Goal: Task Accomplishment & Management: Manage account settings

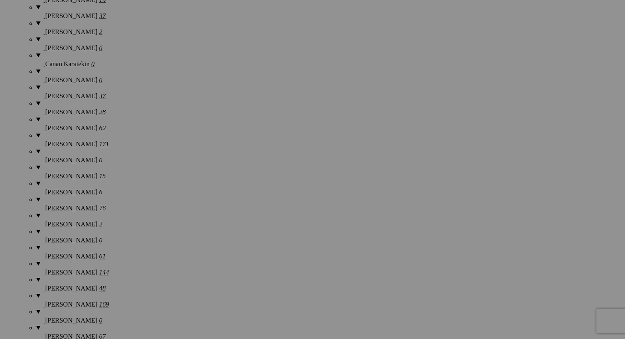
scroll to position [974, 0]
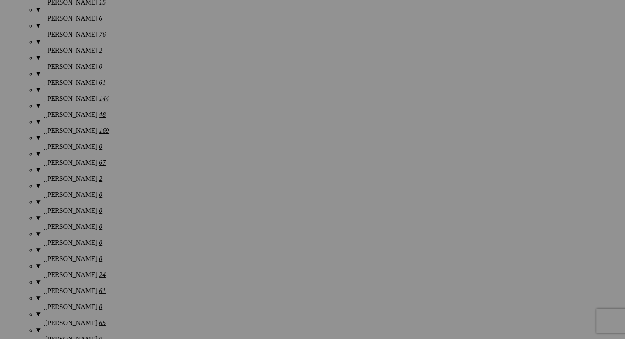
drag, startPoint x: 626, startPoint y: 60, endPoint x: 631, endPoint y: 320, distance: 260.9
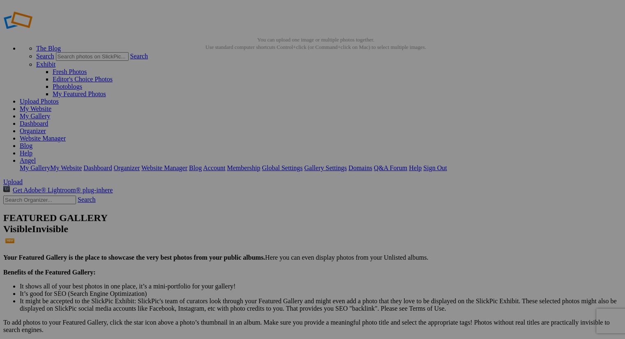
scroll to position [0, 0]
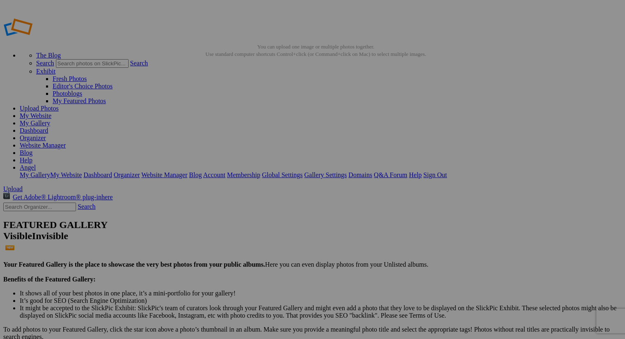
drag, startPoint x: 577, startPoint y: 106, endPoint x: 593, endPoint y: 162, distance: 58.6
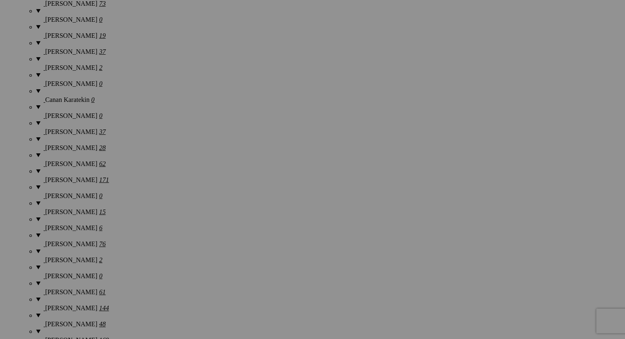
scroll to position [765, 0]
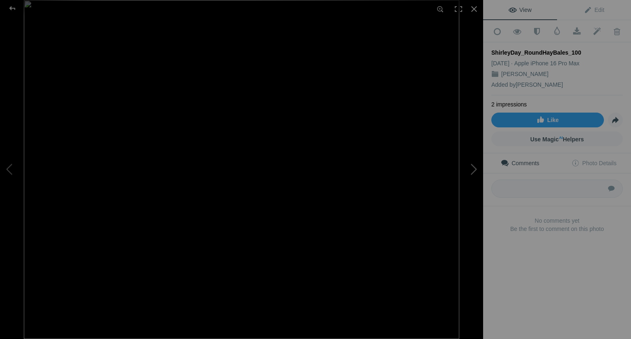
click at [472, 173] on button at bounding box center [452, 169] width 62 height 122
click at [469, 173] on button at bounding box center [452, 169] width 62 height 122
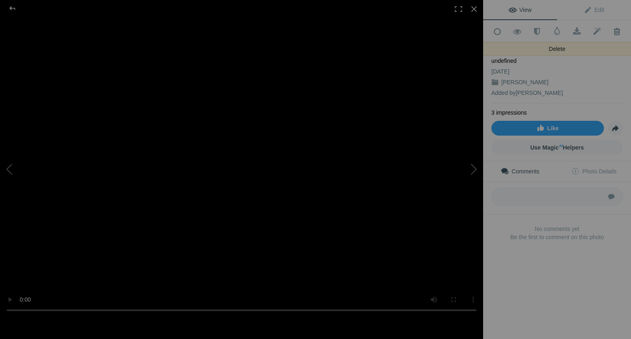
click at [611, 32] on span at bounding box center [617, 32] width 20 height 8
click at [609, 30] on span at bounding box center [617, 32] width 20 height 8
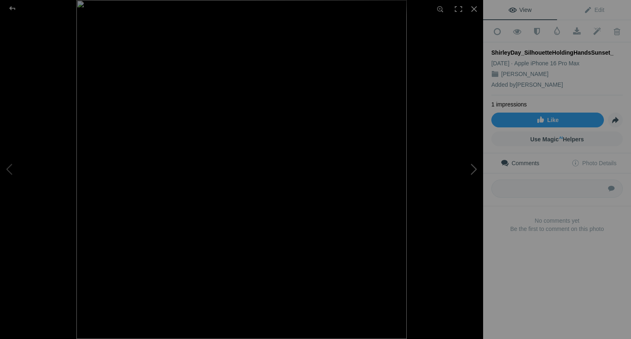
click at [476, 163] on button at bounding box center [452, 169] width 62 height 122
click at [477, 6] on div at bounding box center [474, 9] width 18 height 18
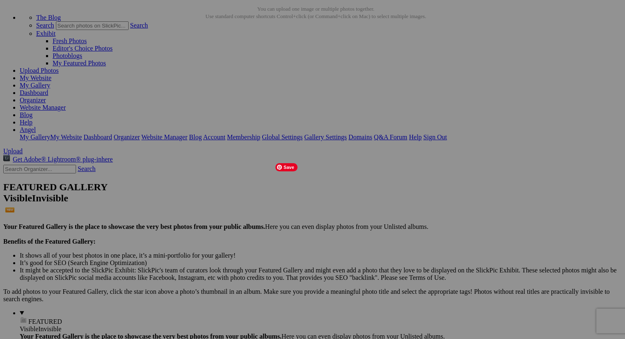
scroll to position [46, 0]
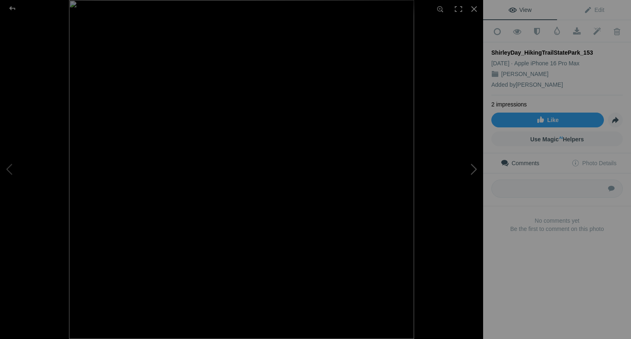
click at [472, 173] on button at bounding box center [452, 169] width 62 height 122
click at [478, 9] on div at bounding box center [474, 9] width 18 height 18
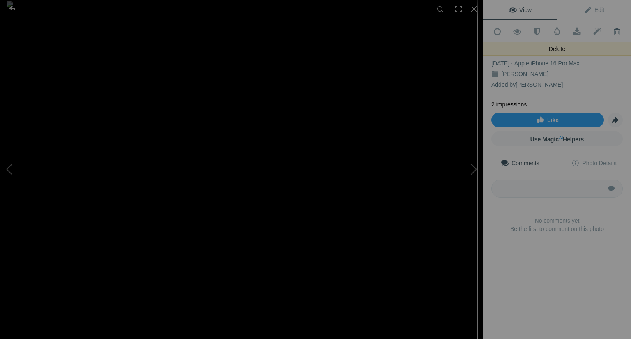
click at [611, 29] on span at bounding box center [617, 32] width 20 height 8
click at [613, 32] on span at bounding box center [617, 32] width 20 height 8
click at [479, 168] on button at bounding box center [452, 169] width 62 height 122
click at [611, 33] on span at bounding box center [617, 32] width 20 height 8
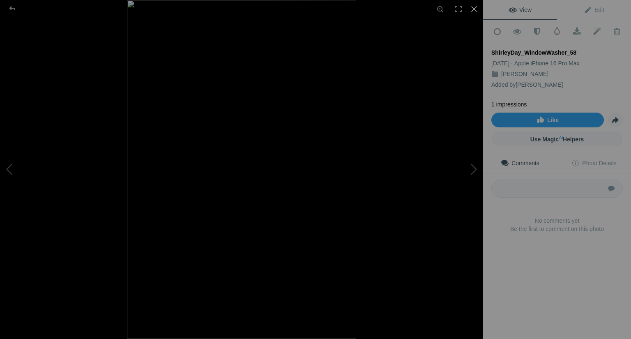
click at [474, 10] on div at bounding box center [474, 9] width 18 height 18
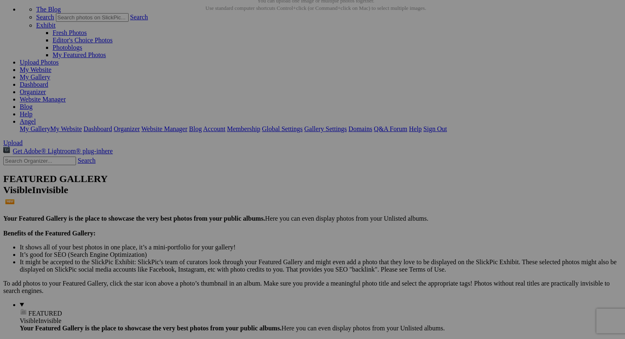
click at [258, 223] on span "Yes" at bounding box center [253, 223] width 9 height 7
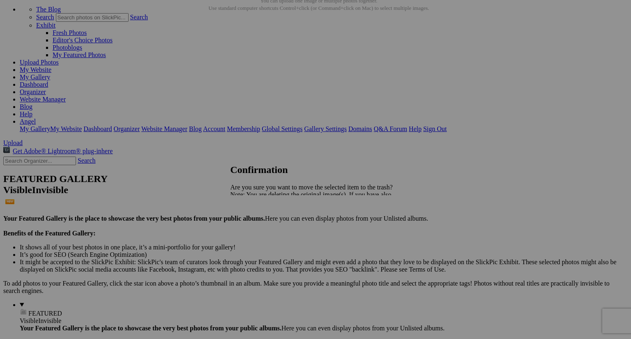
click at [258, 224] on link "Yes" at bounding box center [253, 223] width 9 height 7
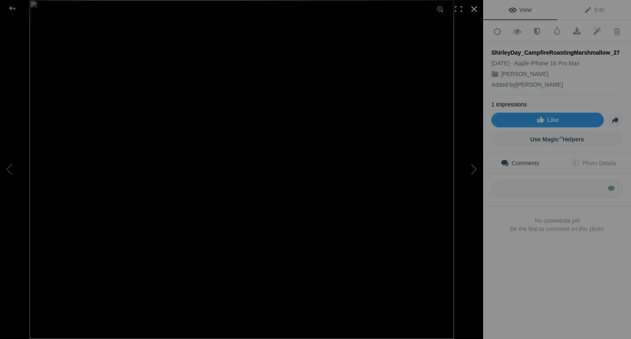
click at [476, 5] on div at bounding box center [474, 9] width 18 height 18
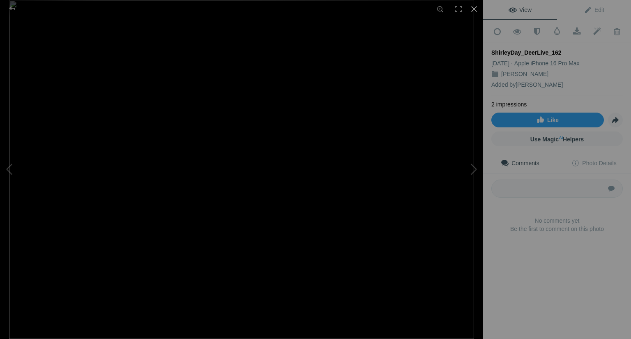
click at [475, 10] on div at bounding box center [474, 9] width 18 height 18
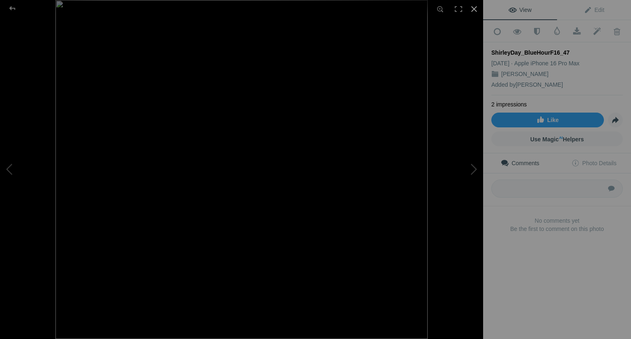
click at [476, 6] on div at bounding box center [474, 9] width 18 height 18
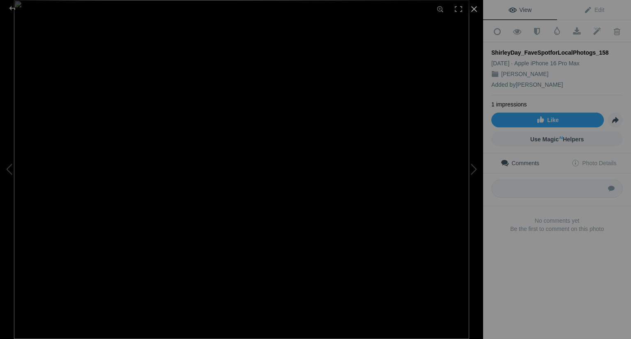
click at [472, 9] on div at bounding box center [474, 9] width 18 height 18
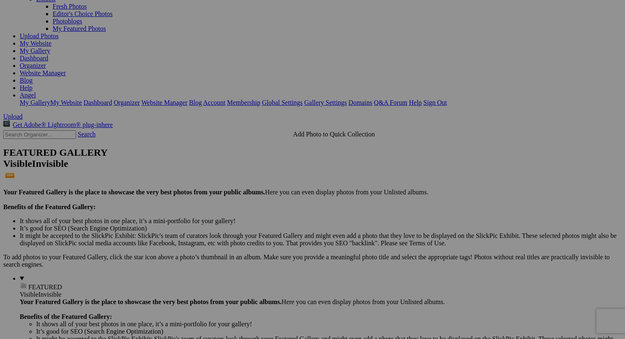
scroll to position [75, 0]
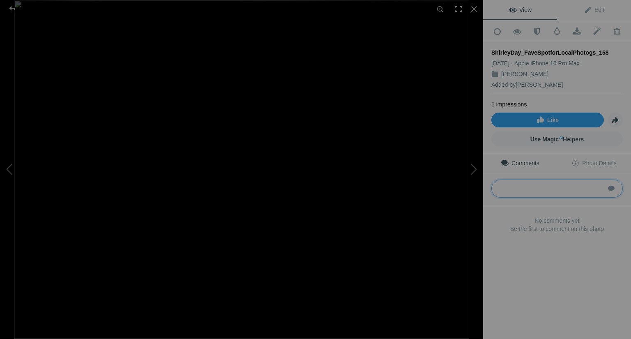
click at [513, 185] on textarea at bounding box center [556, 189] width 131 height 18
type textarea "H"
type textarea "Where is this?"
click at [474, 10] on div at bounding box center [474, 9] width 18 height 18
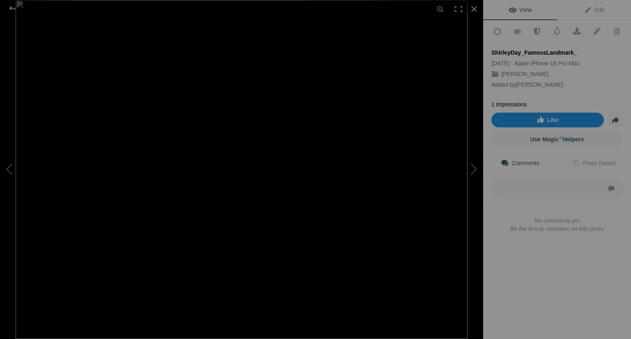
click at [531, 120] on link "Like" at bounding box center [547, 120] width 113 height 15
click at [475, 3] on div at bounding box center [474, 9] width 18 height 18
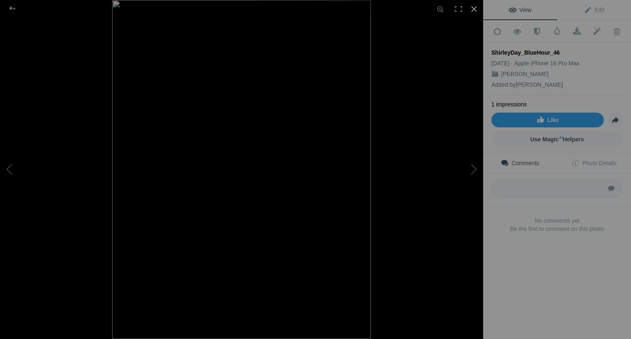
click at [475, 9] on div at bounding box center [474, 9] width 18 height 18
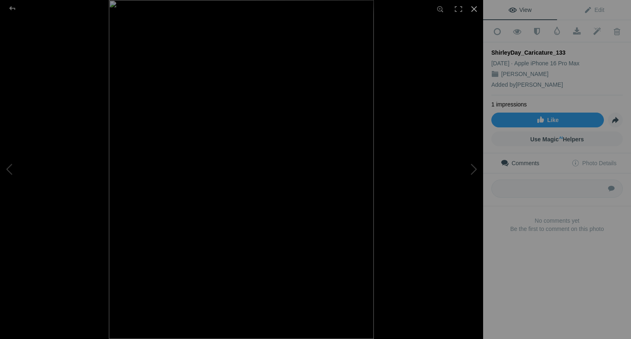
click at [474, 11] on div at bounding box center [474, 9] width 18 height 18
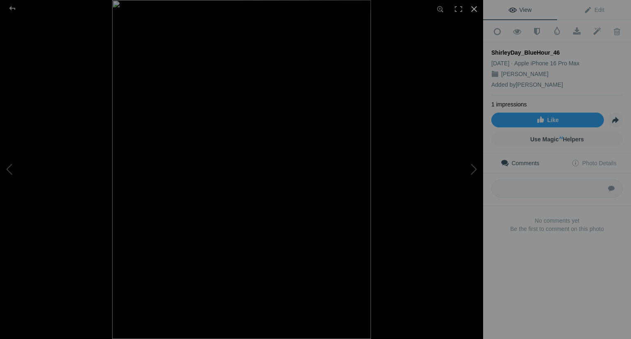
click at [474, 12] on div at bounding box center [474, 9] width 18 height 18
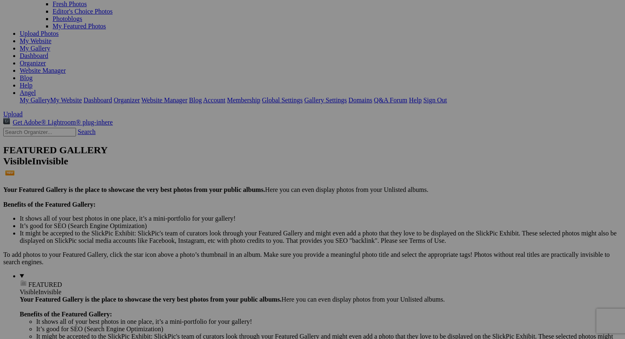
click at [258, 223] on span "Yes" at bounding box center [253, 223] width 9 height 7
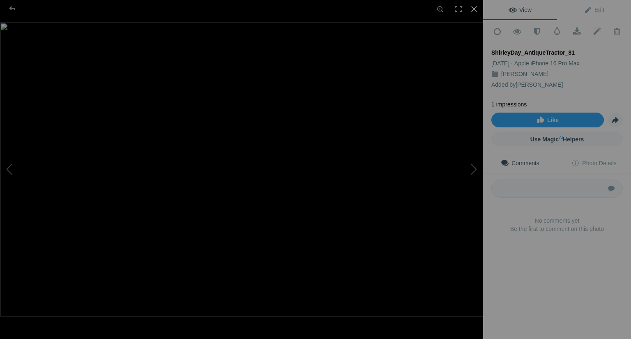
click at [477, 10] on div at bounding box center [474, 9] width 18 height 18
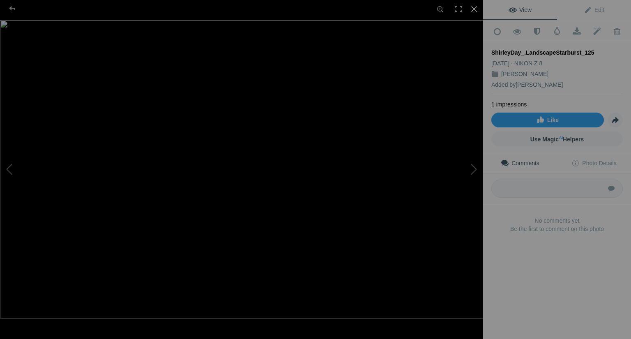
click at [476, 8] on div at bounding box center [474, 9] width 18 height 18
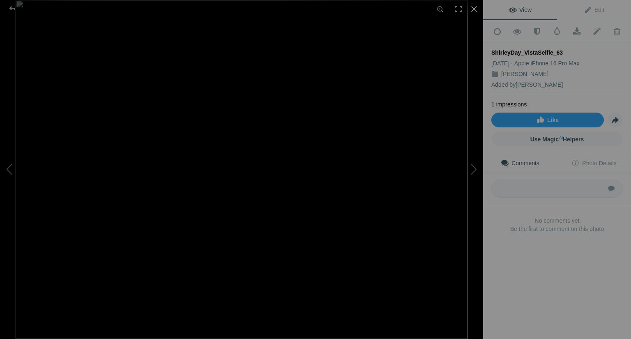
click at [474, 13] on div at bounding box center [474, 9] width 18 height 18
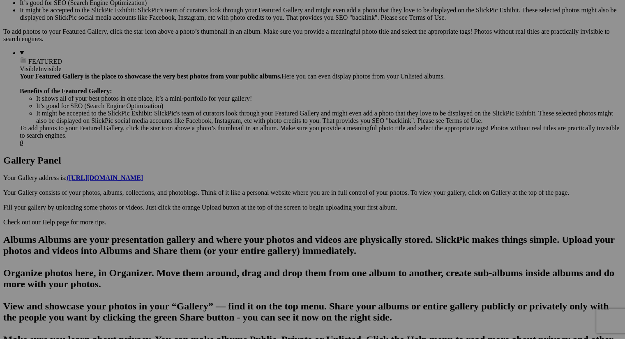
scroll to position [376, 0]
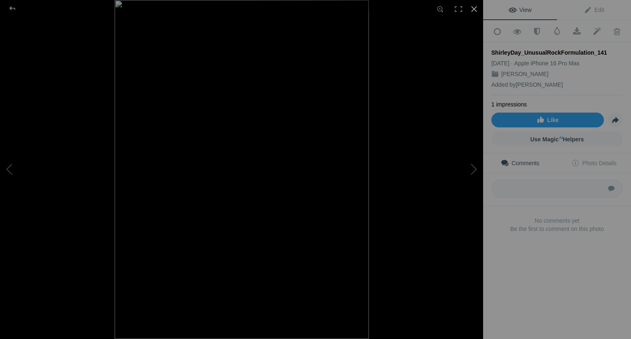
click at [475, 8] on div at bounding box center [474, 9] width 18 height 18
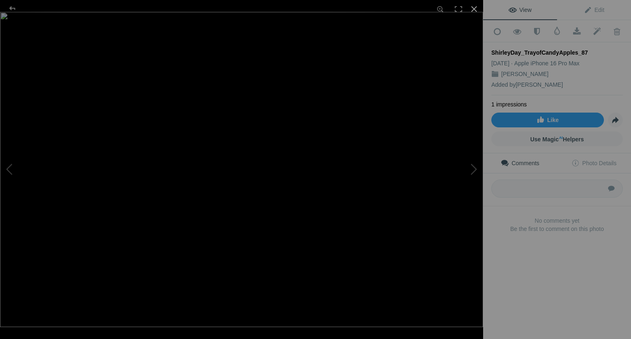
click at [476, 10] on div at bounding box center [474, 9] width 18 height 18
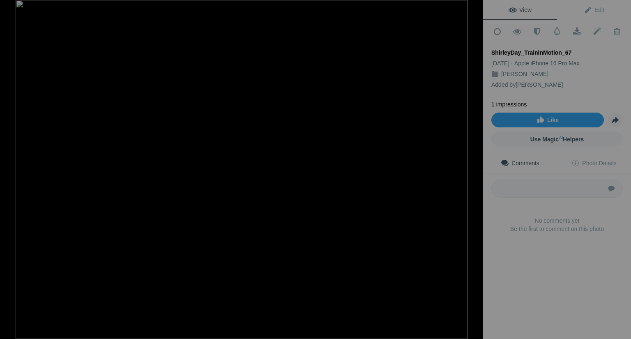
click at [475, 169] on button at bounding box center [452, 169] width 62 height 122
click at [473, 170] on button at bounding box center [452, 169] width 62 height 122
click at [474, 170] on button at bounding box center [452, 169] width 62 height 122
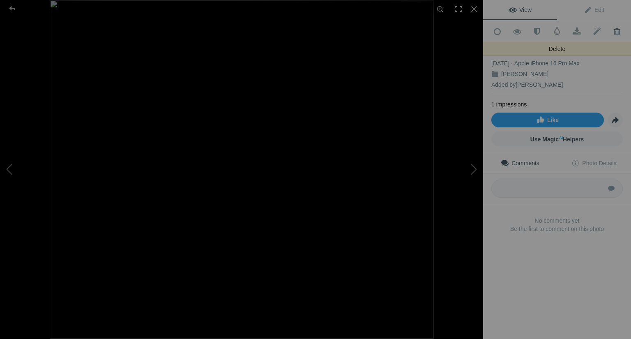
click at [611, 30] on span at bounding box center [617, 32] width 20 height 8
click at [613, 29] on span at bounding box center [617, 32] width 20 height 8
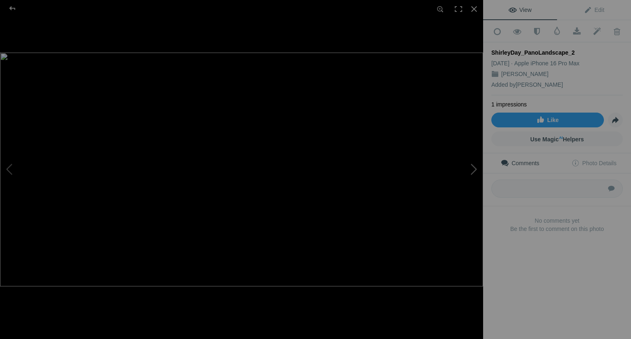
click at [473, 170] on button at bounding box center [452, 169] width 62 height 122
click at [471, 8] on div at bounding box center [474, 9] width 18 height 18
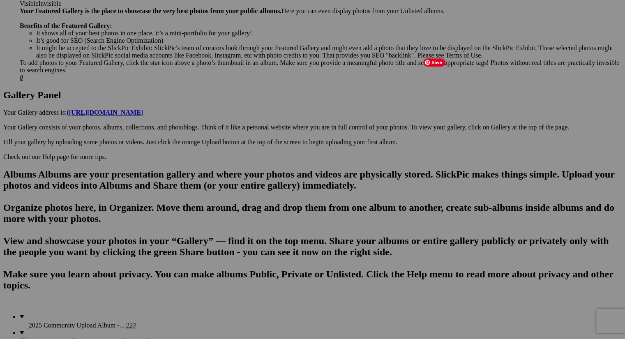
scroll to position [364, 0]
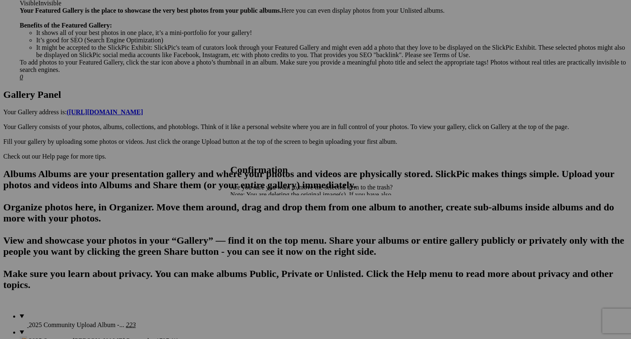
click at [258, 224] on span "Yes" at bounding box center [253, 223] width 9 height 7
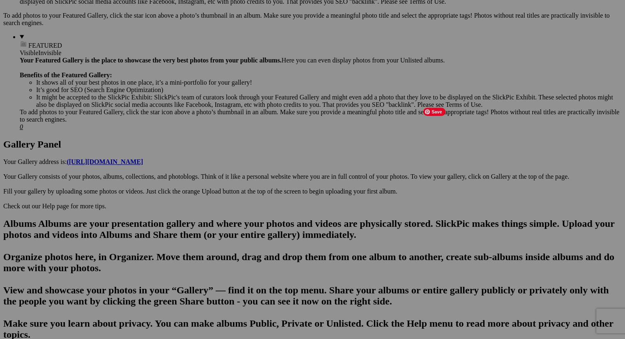
scroll to position [315, 0]
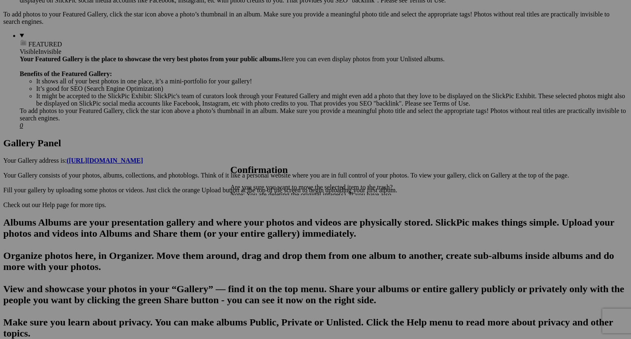
click at [258, 224] on span "Yes" at bounding box center [253, 223] width 9 height 7
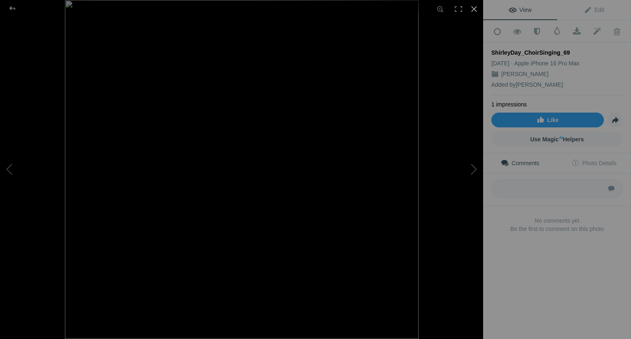
click at [475, 7] on div at bounding box center [474, 9] width 18 height 18
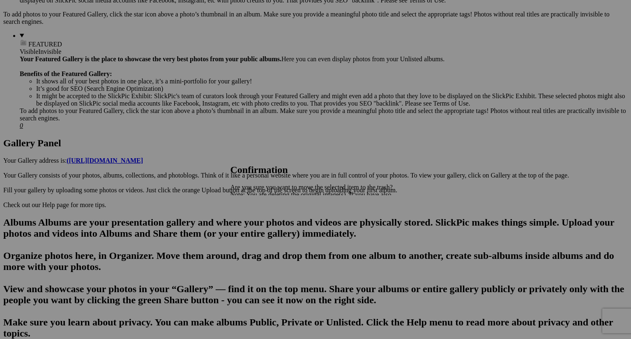
click at [258, 223] on link "Yes" at bounding box center [253, 223] width 9 height 7
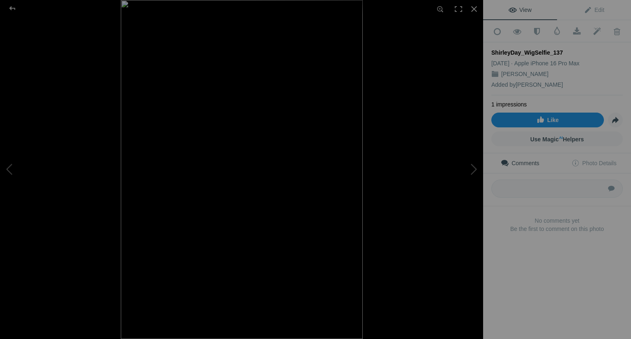
click at [505, 113] on link "Like" at bounding box center [547, 120] width 113 height 15
click at [474, 5] on div at bounding box center [474, 9] width 18 height 18
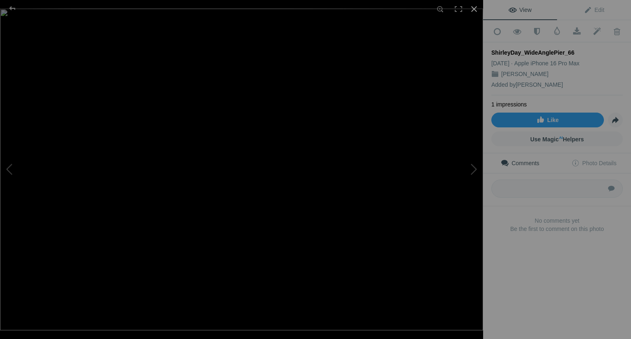
click at [475, 12] on div at bounding box center [474, 9] width 18 height 18
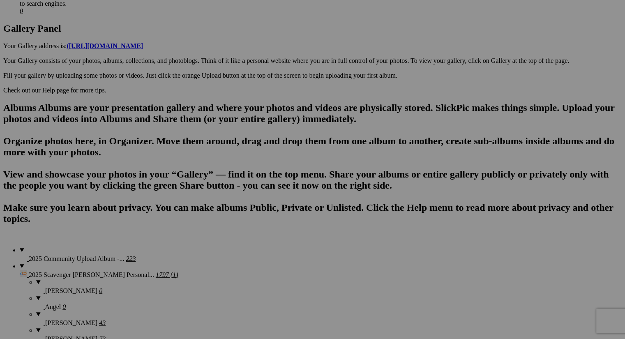
scroll to position [488, 0]
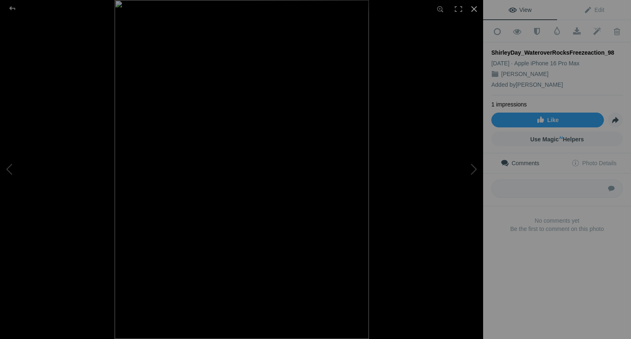
click at [479, 6] on div at bounding box center [474, 9] width 18 height 18
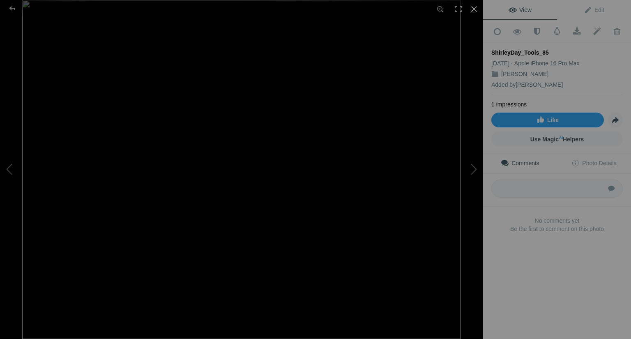
click at [475, 11] on div at bounding box center [474, 9] width 18 height 18
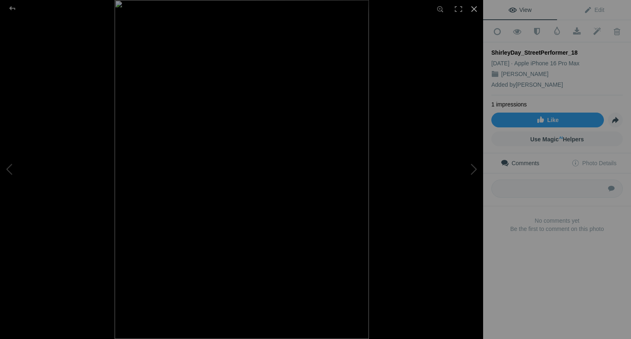
click at [474, 9] on div at bounding box center [474, 9] width 18 height 18
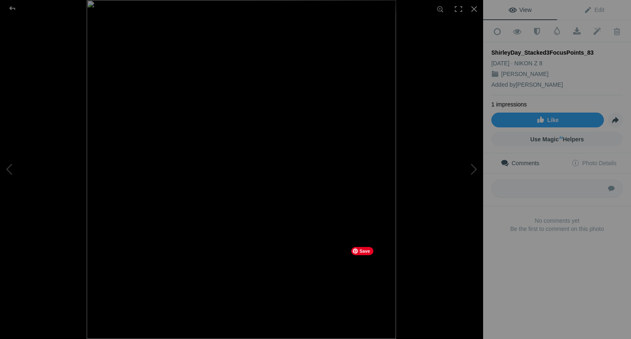
click at [194, 220] on img at bounding box center [241, 169] width 309 height 339
click at [194, 220] on img at bounding box center [370, 30] width 1155 height 1265
click at [242, 117] on img at bounding box center [241, 169] width 309 height 339
click at [242, 117] on img at bounding box center [239, 312] width 1155 height 1265
click at [228, 28] on img at bounding box center [241, 169] width 309 height 339
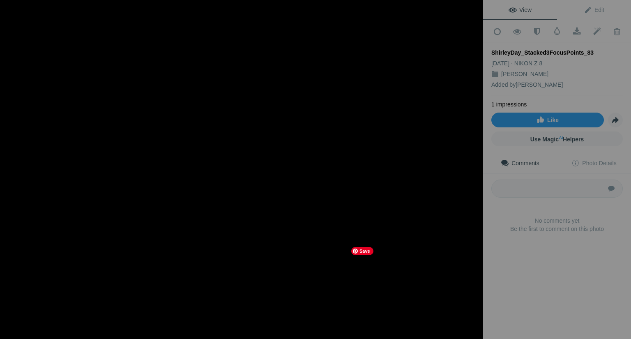
click at [515, 185] on textarea at bounding box center [556, 189] width 131 height 18
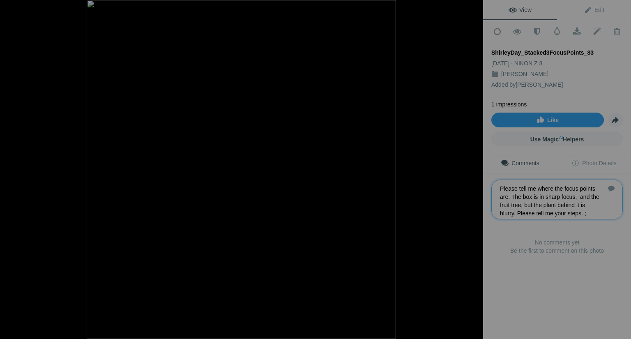
type textarea "Please tell me where the focus points are. The box is in sharp focus, and the f…"
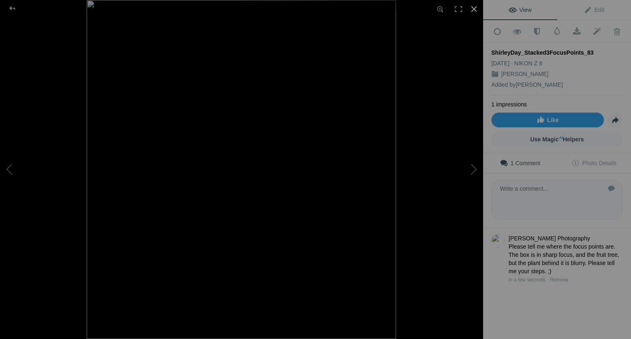
click at [473, 10] on div at bounding box center [474, 9] width 18 height 18
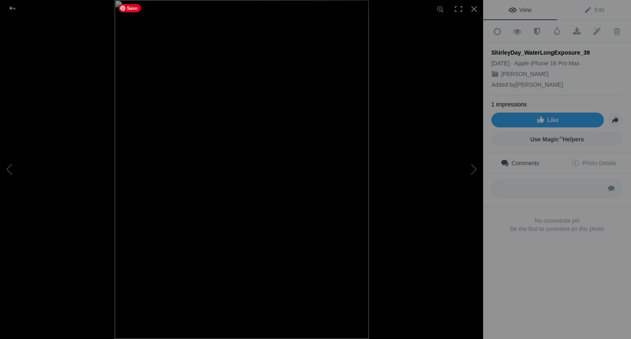
click at [239, 180] on img at bounding box center [242, 169] width 254 height 339
click at [474, 11] on div at bounding box center [474, 9] width 18 height 18
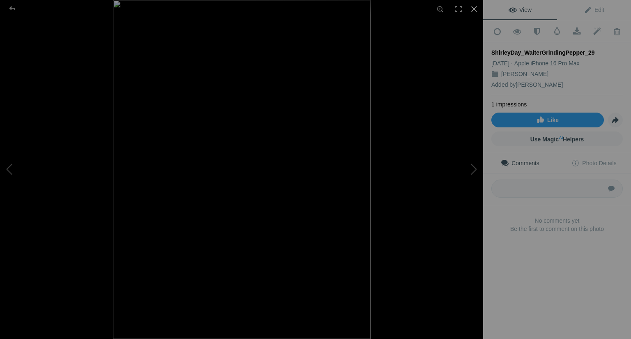
click at [476, 8] on div at bounding box center [474, 9] width 18 height 18
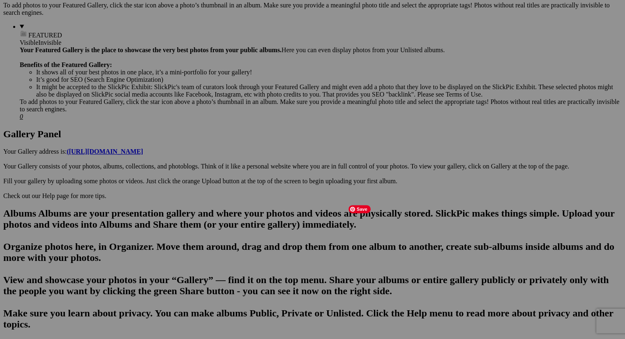
scroll to position [324, 0]
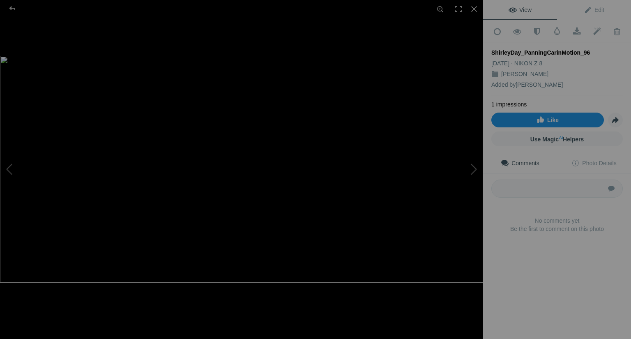
click at [532, 113] on link "Like" at bounding box center [547, 120] width 113 height 15
click at [6, 10] on div at bounding box center [13, 8] width 30 height 16
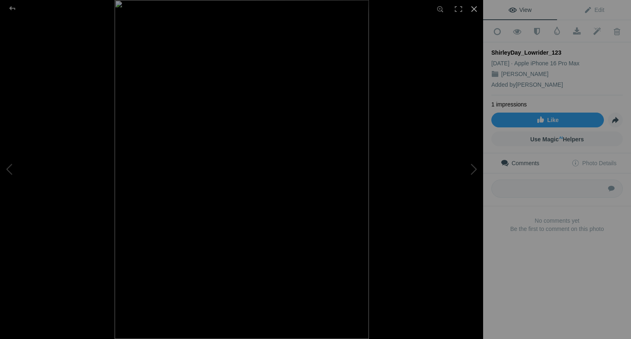
click at [475, 10] on div at bounding box center [474, 9] width 18 height 18
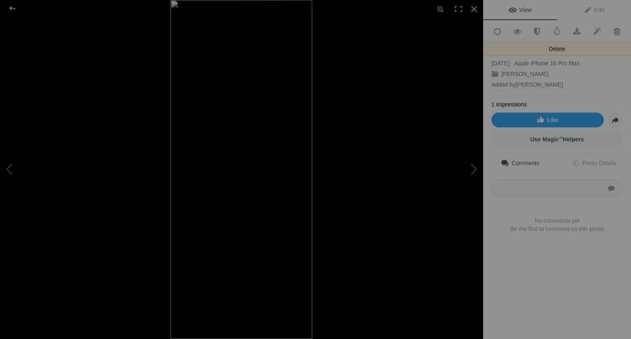
click at [609, 28] on span at bounding box center [617, 32] width 20 height 8
click at [611, 31] on span at bounding box center [617, 32] width 20 height 8
click at [474, 9] on div at bounding box center [474, 9] width 18 height 18
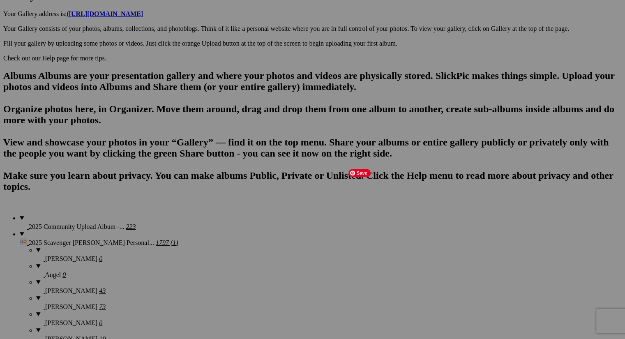
scroll to position [465, 0]
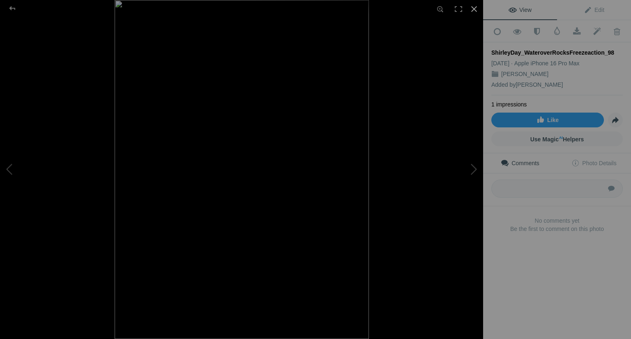
click at [478, 5] on div at bounding box center [474, 9] width 18 height 18
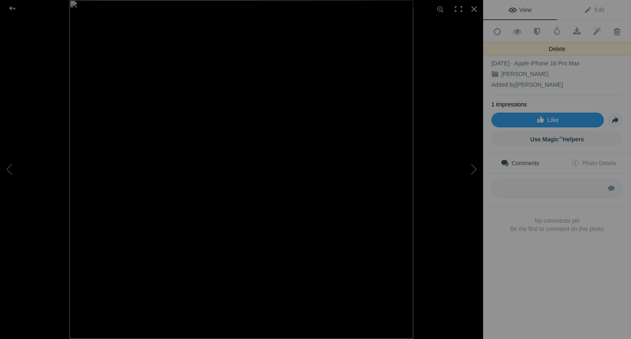
click at [610, 34] on span at bounding box center [617, 32] width 20 height 8
click at [473, 6] on div at bounding box center [474, 9] width 18 height 18
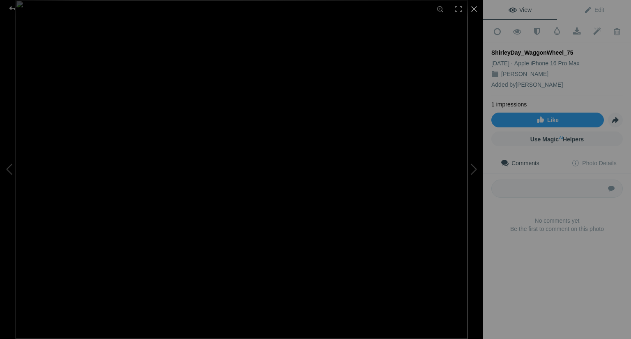
click at [477, 11] on div at bounding box center [474, 9] width 18 height 18
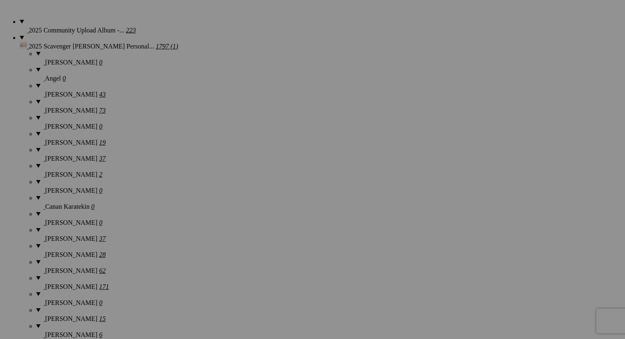
scroll to position [659, 0]
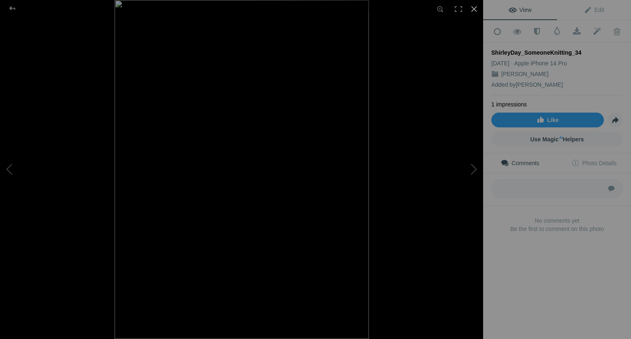
click at [474, 10] on div at bounding box center [474, 9] width 18 height 18
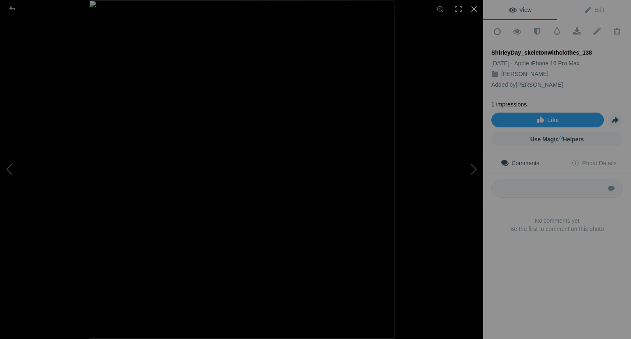
click at [473, 6] on div at bounding box center [474, 9] width 18 height 18
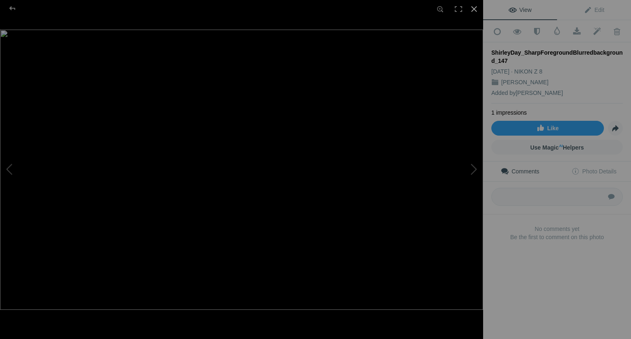
click at [474, 12] on div at bounding box center [474, 9] width 18 height 18
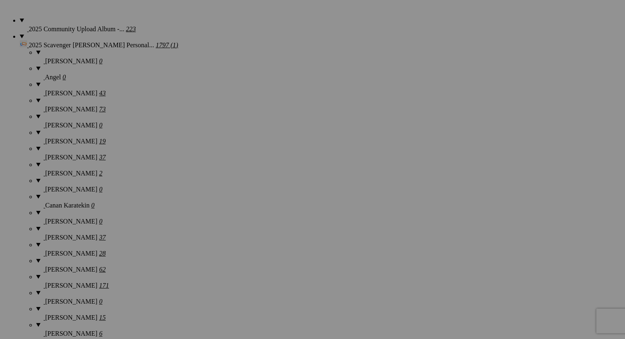
click at [509, 108] on div "View Edit Add to Quick Collection Remove from Quick Collection Hide from Public…" at bounding box center [557, 169] width 148 height 339
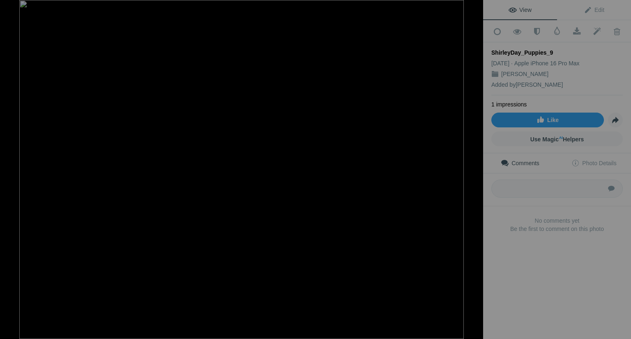
click at [475, 9] on div at bounding box center [474, 9] width 18 height 18
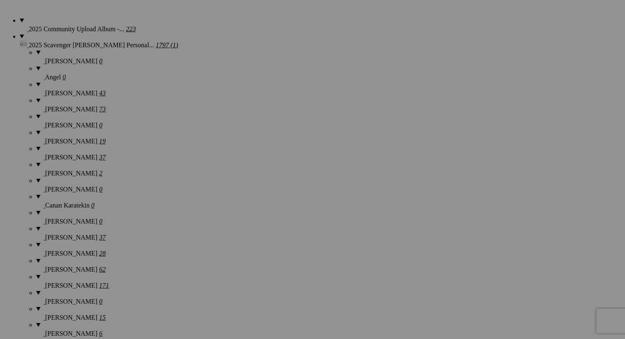
click at [159, 203] on img at bounding box center [156, 205] width 46 height 61
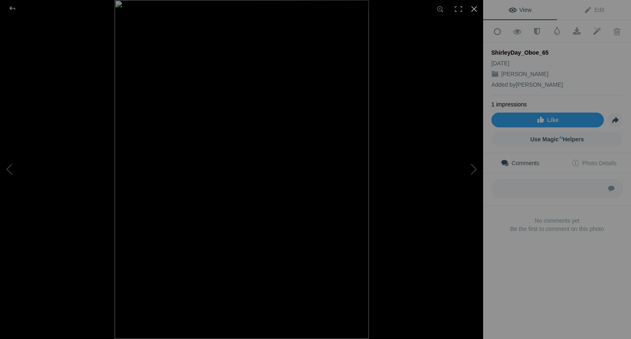
click at [473, 9] on div at bounding box center [474, 9] width 18 height 18
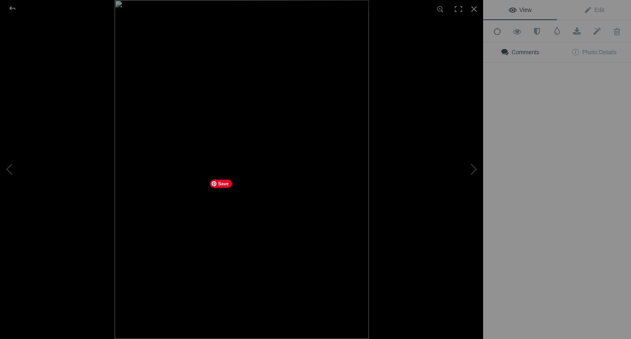
click at [227, 220] on img at bounding box center [242, 169] width 254 height 339
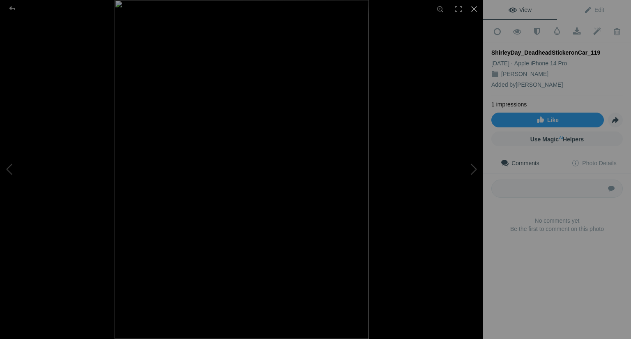
click at [472, 12] on div at bounding box center [474, 9] width 18 height 18
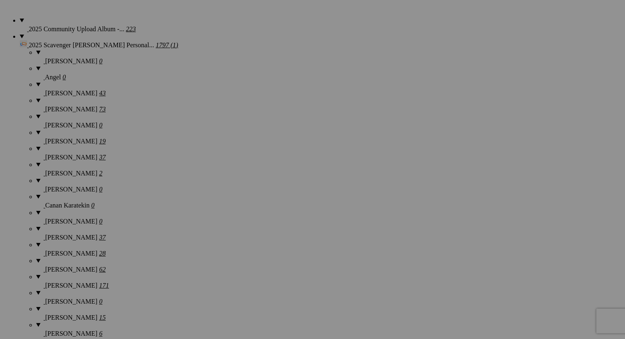
click at [287, 211] on img at bounding box center [302, 206] width 62 height 40
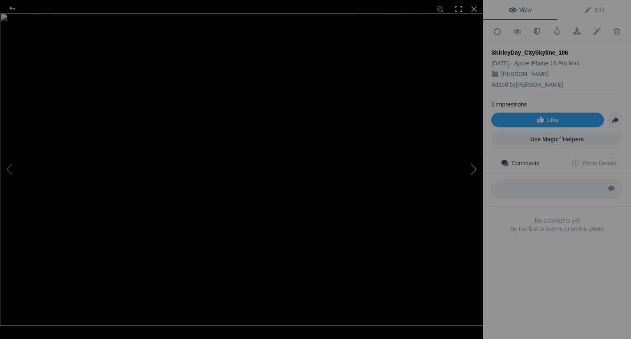
click at [472, 168] on button at bounding box center [452, 169] width 62 height 122
click at [290, 74] on img at bounding box center [241, 169] width 263 height 339
click at [299, 37] on img at bounding box center [130, 336] width 912 height 1172
click at [299, 28] on img at bounding box center [131, 337] width 912 height 1172
click at [477, 9] on div at bounding box center [474, 9] width 18 height 18
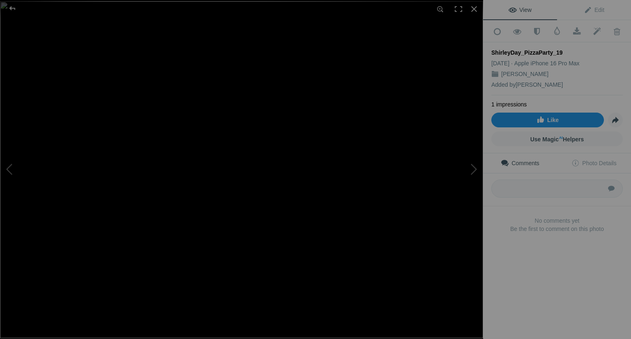
click at [529, 117] on link "Like" at bounding box center [547, 120] width 113 height 15
click at [473, 12] on div at bounding box center [474, 9] width 18 height 18
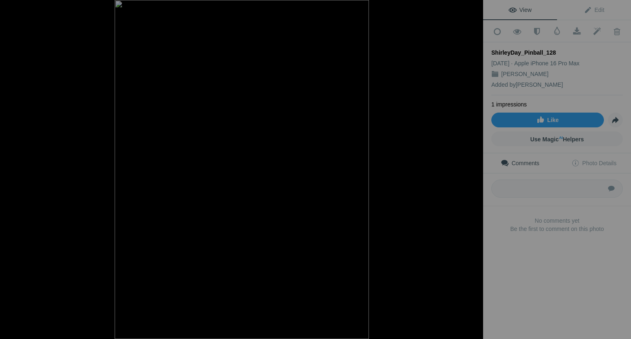
click at [474, 12] on div at bounding box center [474, 9] width 18 height 18
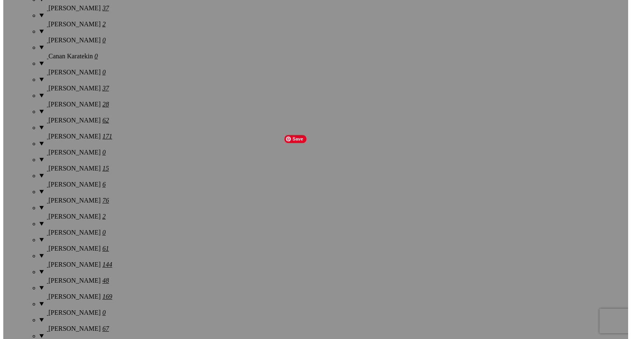
scroll to position [810, 0]
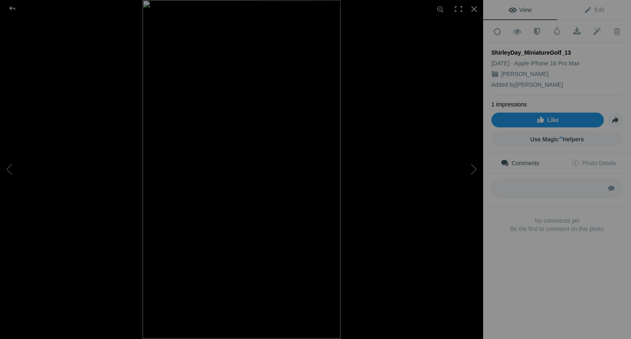
click at [546, 122] on link "Like" at bounding box center [547, 120] width 113 height 15
click at [472, 11] on div at bounding box center [474, 9] width 18 height 18
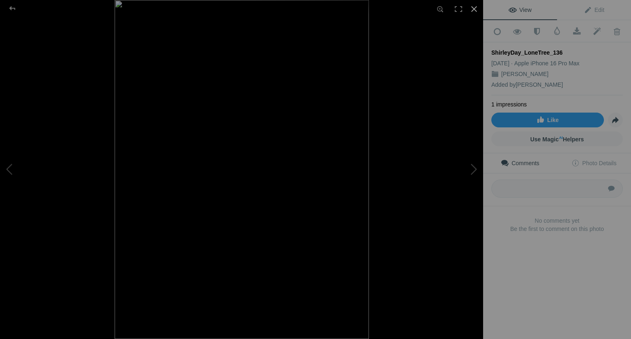
click at [472, 9] on div at bounding box center [474, 9] width 18 height 18
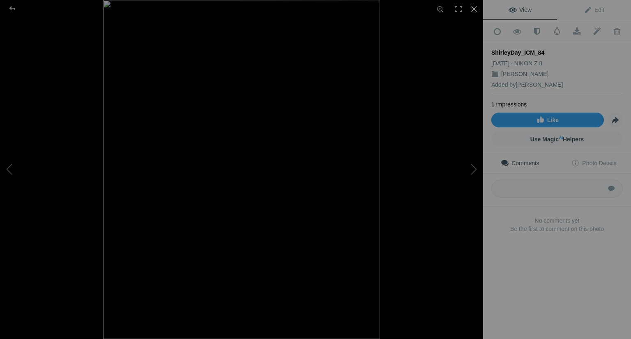
click at [471, 11] on div at bounding box center [474, 9] width 18 height 18
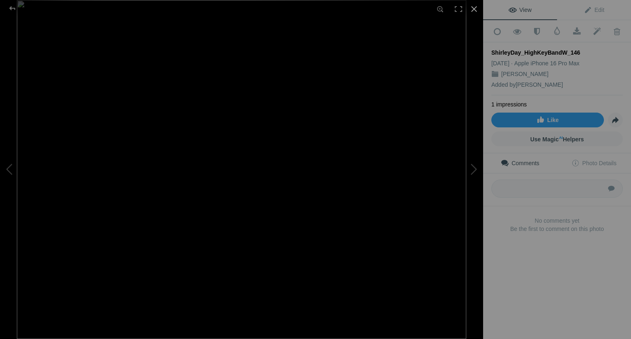
click at [474, 11] on div at bounding box center [474, 9] width 18 height 18
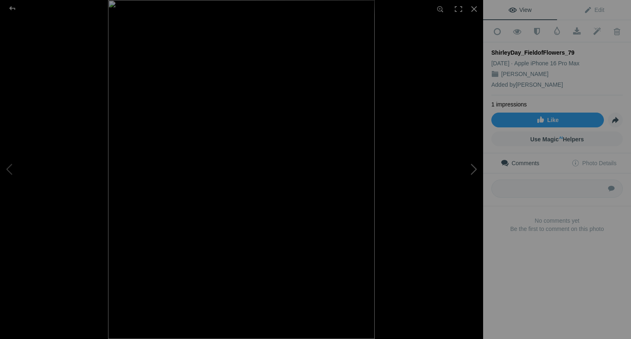
click at [472, 173] on button at bounding box center [452, 169] width 62 height 122
click at [472, 168] on button at bounding box center [452, 169] width 62 height 122
click at [572, 29] on span at bounding box center [577, 32] width 20 height 8
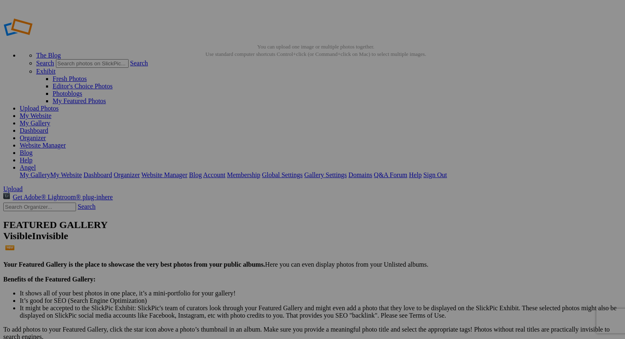
scroll to position [765, 0]
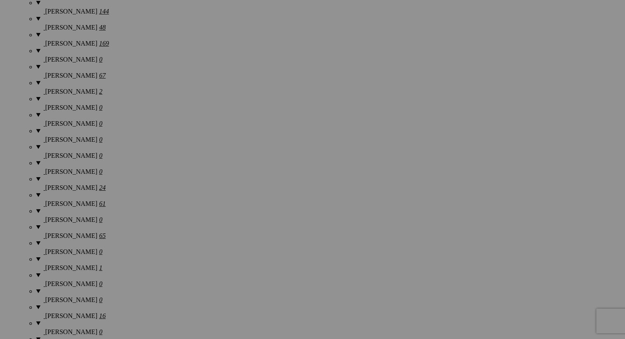
scroll to position [1080, 0]
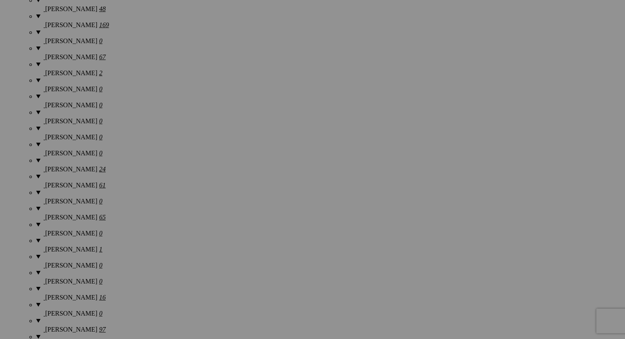
drag, startPoint x: 627, startPoint y: 15, endPoint x: 628, endPoint y: 133, distance: 117.5
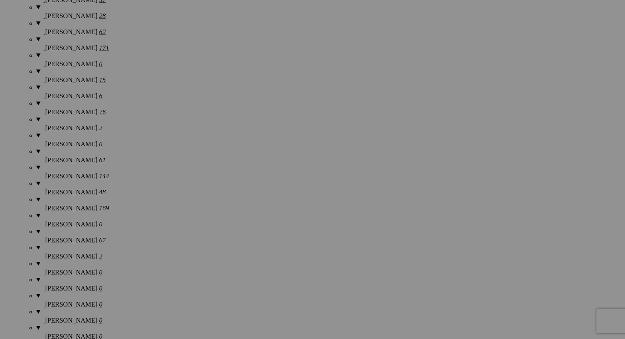
scroll to position [934, 0]
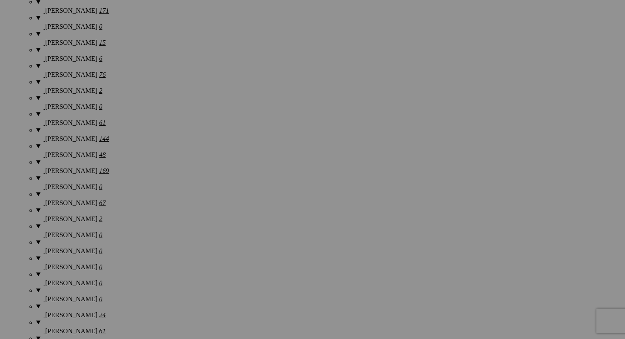
click at [258, 224] on span "Yes" at bounding box center [253, 223] width 9 height 7
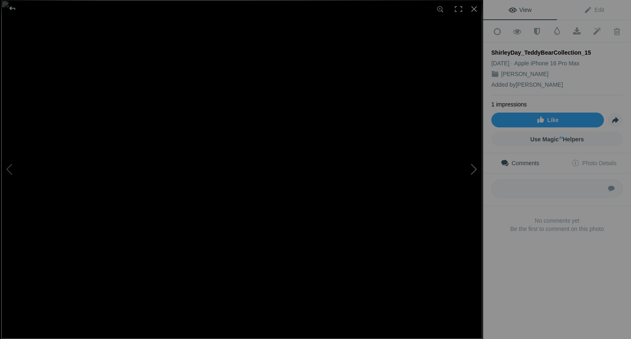
click at [472, 172] on button at bounding box center [452, 169] width 62 height 122
click at [471, 173] on button at bounding box center [452, 169] width 62 height 122
click at [475, 12] on div at bounding box center [474, 9] width 18 height 18
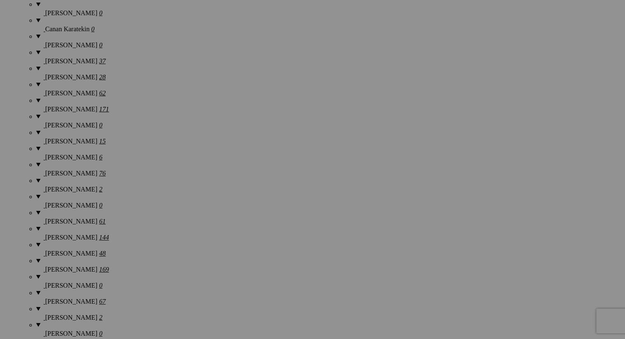
scroll to position [835, 0]
click at [258, 226] on span "Yes" at bounding box center [253, 223] width 9 height 7
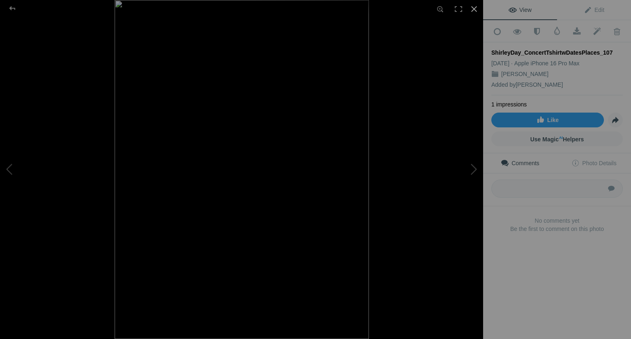
click at [474, 8] on div at bounding box center [474, 9] width 18 height 18
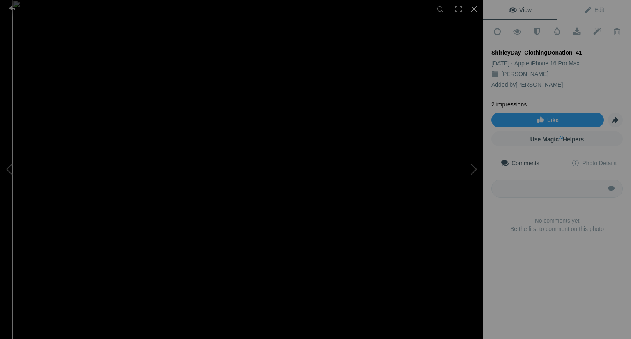
click at [474, 8] on div at bounding box center [474, 9] width 18 height 18
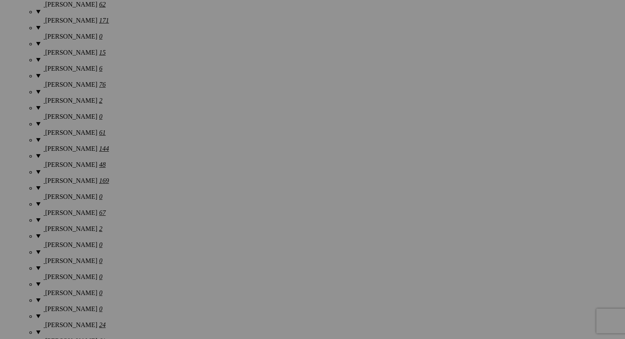
scroll to position [1005, 0]
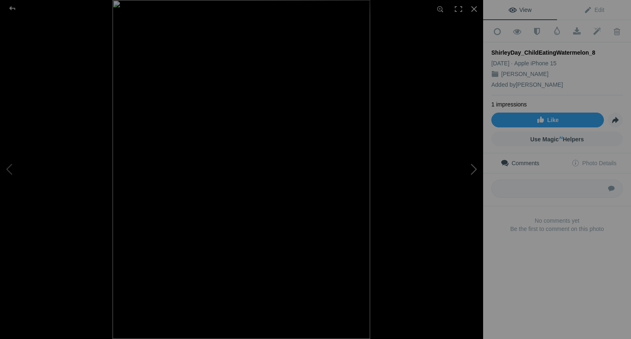
click at [473, 171] on button at bounding box center [452, 169] width 62 height 122
click at [476, 13] on div at bounding box center [474, 9] width 18 height 18
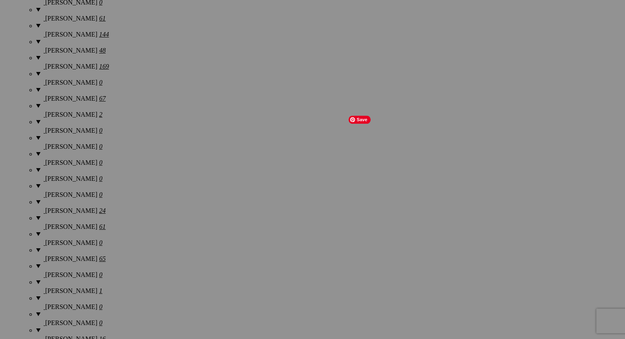
scroll to position [1038, 0]
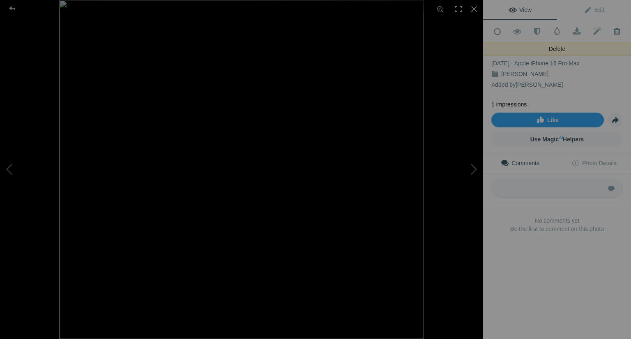
click at [614, 33] on span at bounding box center [617, 32] width 20 height 8
click at [477, 168] on button at bounding box center [452, 169] width 62 height 122
click at [474, 9] on div at bounding box center [474, 9] width 18 height 18
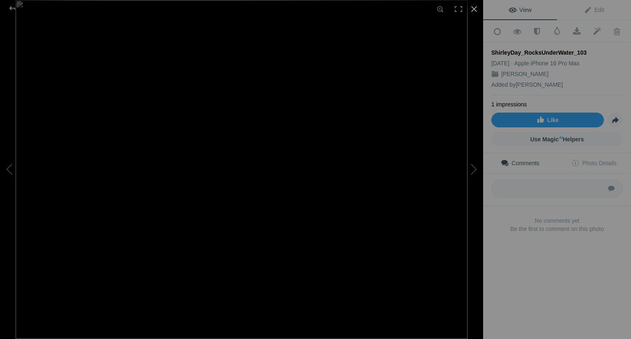
click at [472, 12] on div at bounding box center [474, 9] width 18 height 18
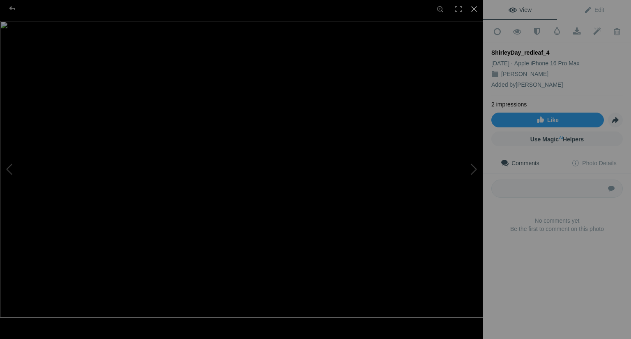
click at [474, 14] on div at bounding box center [474, 9] width 18 height 18
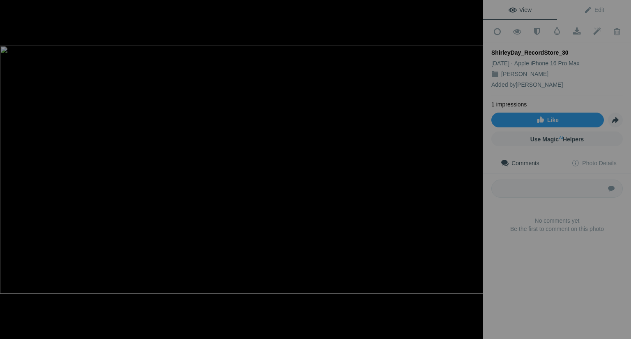
click at [475, 7] on div at bounding box center [474, 9] width 18 height 18
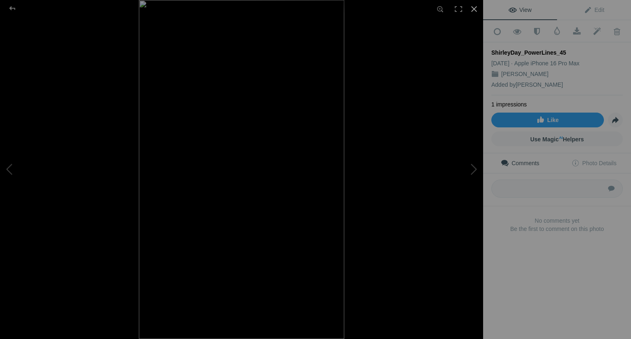
click at [479, 15] on div at bounding box center [474, 9] width 18 height 18
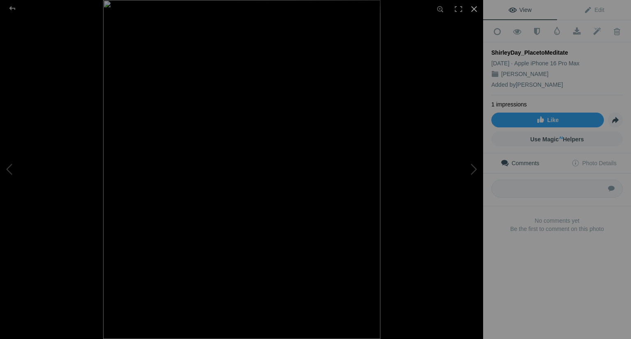
click at [475, 12] on div at bounding box center [474, 9] width 18 height 18
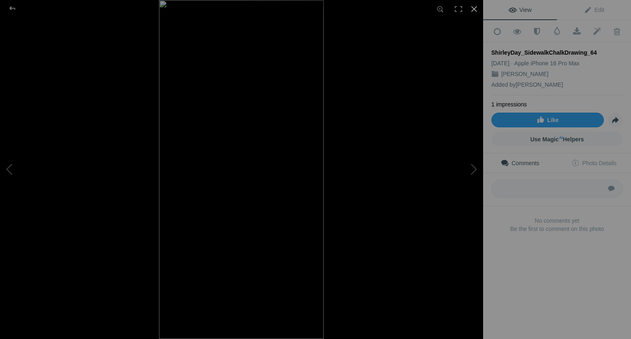
click at [477, 9] on div at bounding box center [474, 9] width 18 height 18
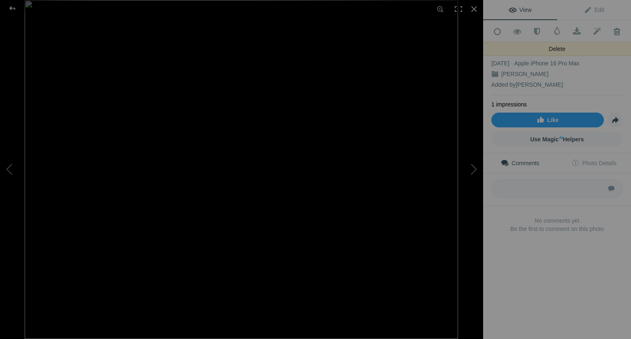
click at [610, 33] on span at bounding box center [617, 32] width 20 height 8
click at [611, 32] on span at bounding box center [617, 32] width 20 height 8
click at [468, 12] on div at bounding box center [474, 9] width 18 height 18
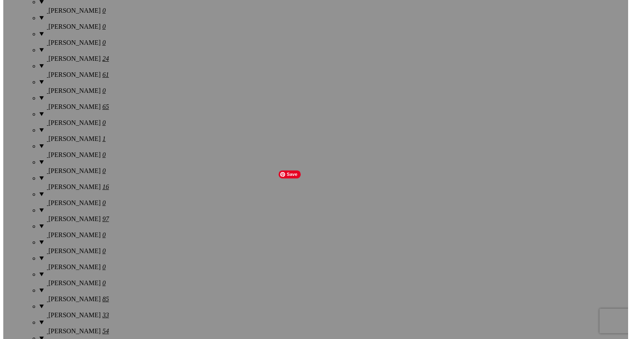
scroll to position [1197, 0]
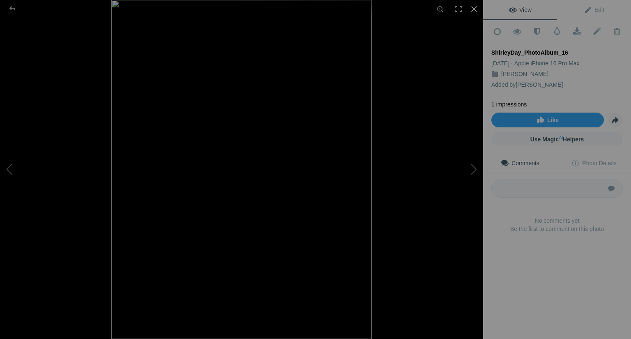
click at [480, 14] on div at bounding box center [474, 9] width 18 height 18
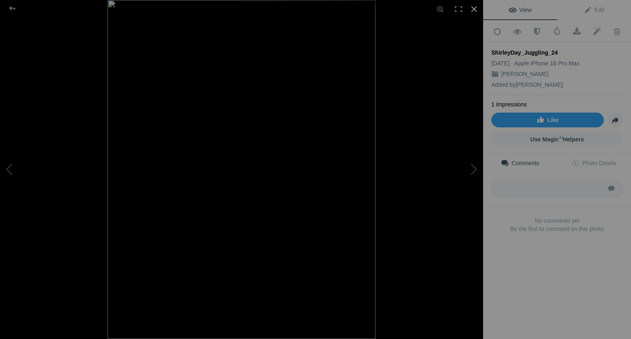
click at [472, 11] on div at bounding box center [474, 9] width 18 height 18
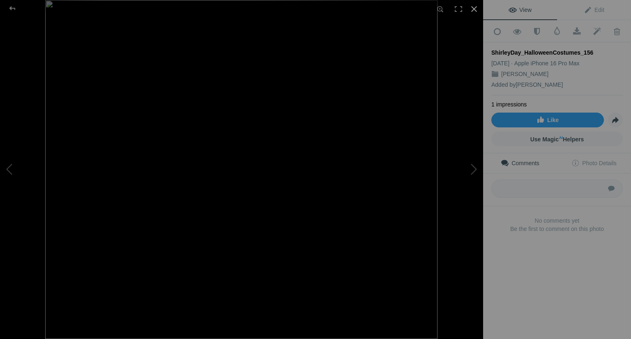
click at [473, 11] on div at bounding box center [474, 9] width 18 height 18
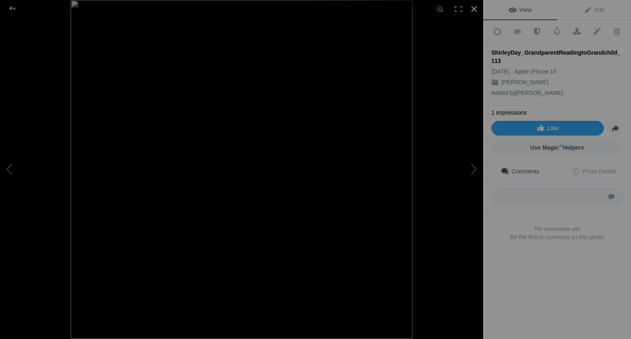
click at [474, 13] on div at bounding box center [474, 9] width 18 height 18
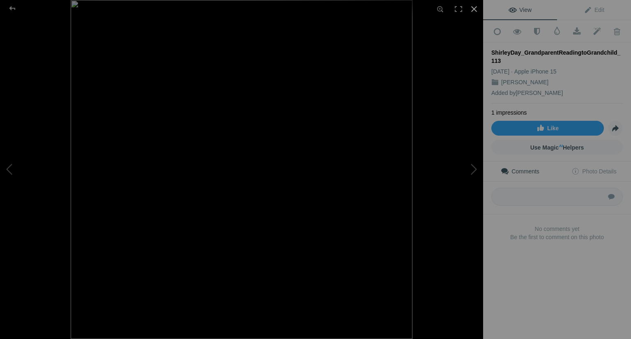
click at [473, 11] on div at bounding box center [474, 9] width 18 height 18
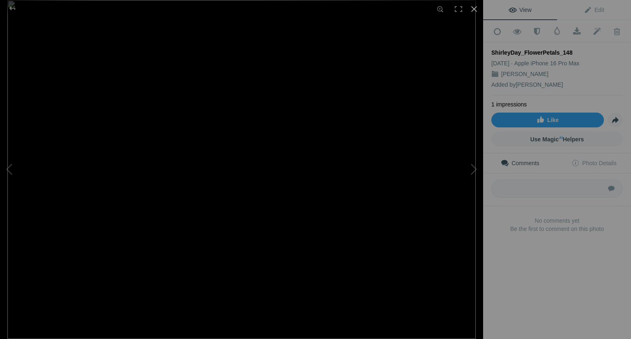
click at [474, 7] on div at bounding box center [474, 9] width 18 height 18
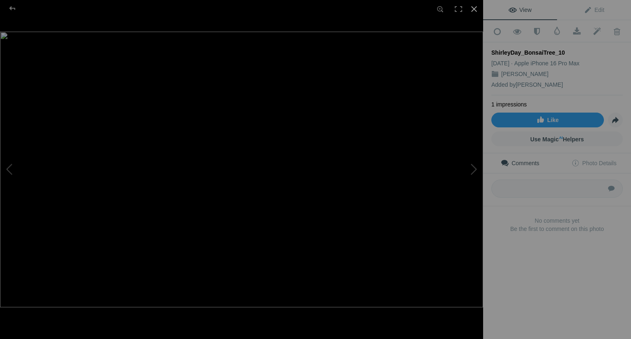
click at [475, 7] on div at bounding box center [474, 9] width 18 height 18
